Goal: Information Seeking & Learning: Learn about a topic

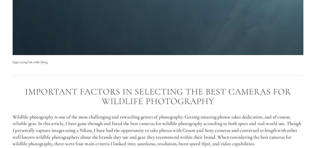
scroll to position [227, 0]
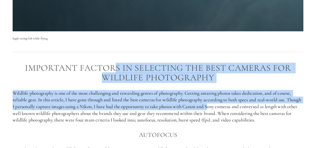
drag, startPoint x: 117, startPoint y: 65, endPoint x: 227, endPoint y: 110, distance: 119.6
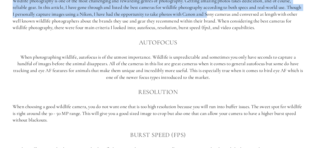
scroll to position [303, 0]
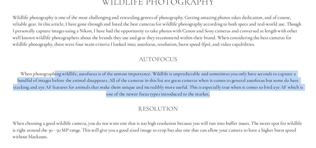
drag, startPoint x: 53, startPoint y: 75, endPoint x: 241, endPoint y: 99, distance: 189.8
click at [262, 96] on p "When photographing wildlife, autofocus is of the utmost importance. Wildlife is…" at bounding box center [158, 83] width 291 height 27
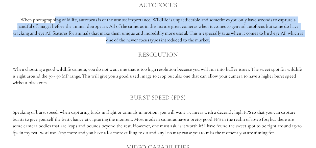
scroll to position [379, 0]
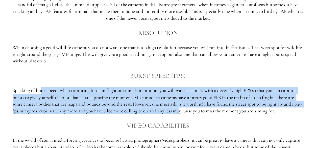
drag, startPoint x: 40, startPoint y: 90, endPoint x: 184, endPoint y: 110, distance: 145.2
click at [185, 110] on p "Speaking of burst speed, when capturing birds in flight or animals in motion, y…" at bounding box center [158, 100] width 291 height 27
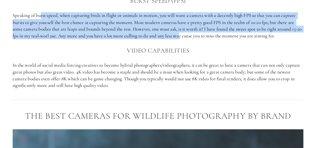
scroll to position [455, 0]
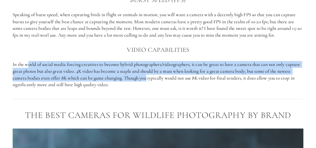
drag, startPoint x: 29, startPoint y: 65, endPoint x: 145, endPoint y: 77, distance: 116.0
click at [147, 75] on p "In the world of social media forcing creatives to become hybrid photographers/v…" at bounding box center [158, 74] width 291 height 27
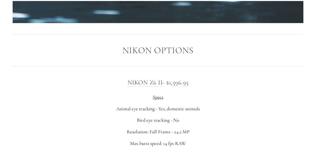
scroll to position [733, 0]
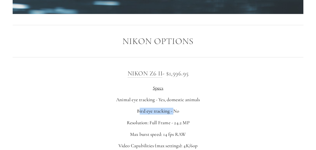
drag, startPoint x: 138, startPoint y: 110, endPoint x: 173, endPoint y: 110, distance: 34.6
click at [173, 110] on p "Bird eye tracking - No" at bounding box center [158, 111] width 291 height 7
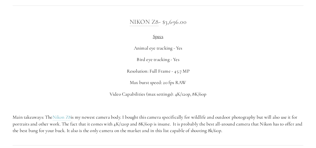
scroll to position [935, 0]
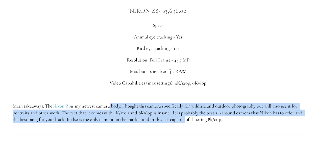
drag, startPoint x: 111, startPoint y: 107, endPoint x: 194, endPoint y: 121, distance: 84.0
click at [194, 121] on p "Main takeaways: The Nikon Z8 is my newest camera body. I bought this camera spe…" at bounding box center [158, 113] width 291 height 20
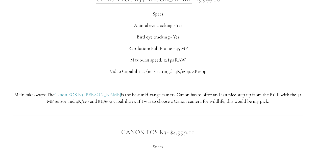
scroll to position [1845, 0]
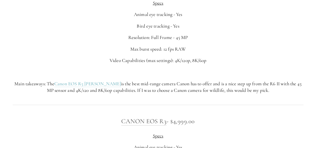
drag, startPoint x: 126, startPoint y: 110, endPoint x: 78, endPoint y: 109, distance: 48.0
click at [78, 109] on div at bounding box center [157, 105] width 299 height 14
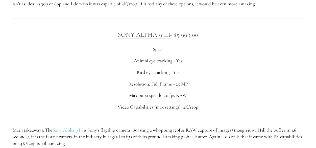
scroll to position [1617, 0]
